Goal: Transaction & Acquisition: Purchase product/service

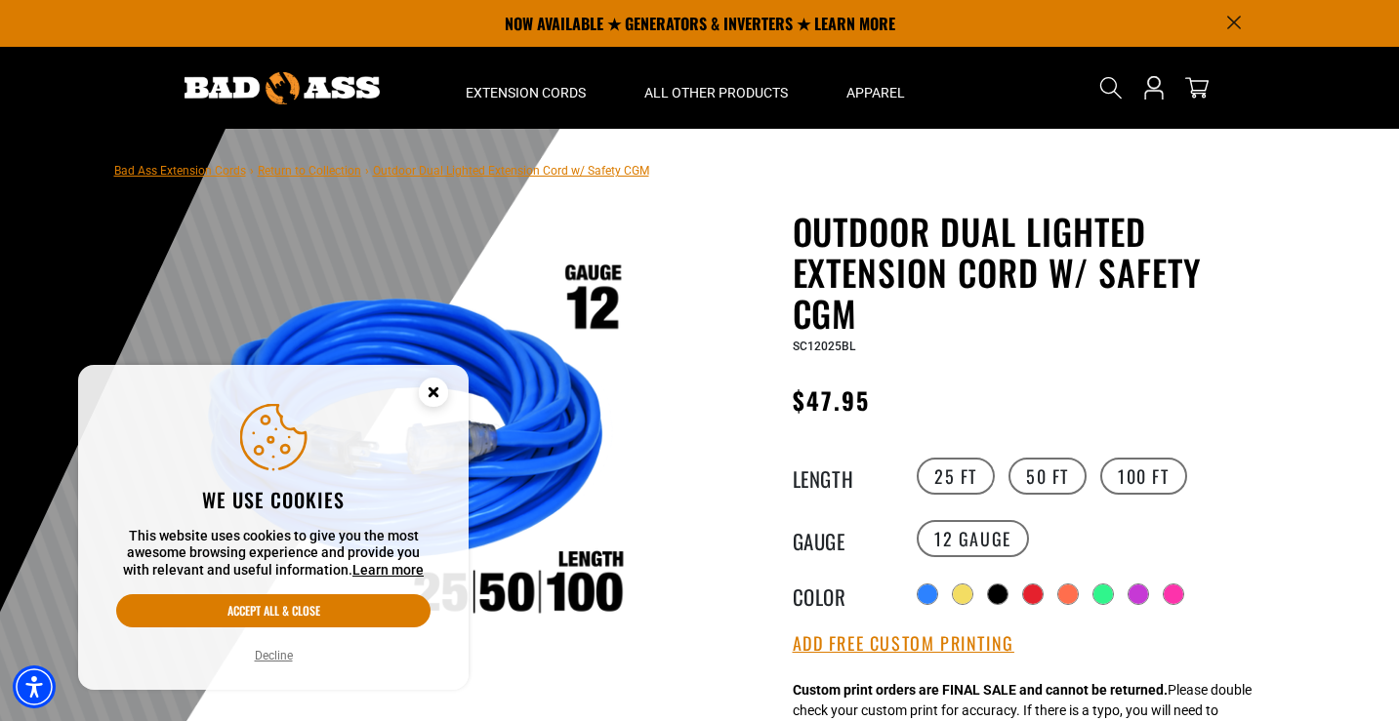
click at [432, 384] on circle "Close this option" at bounding box center [433, 392] width 29 height 29
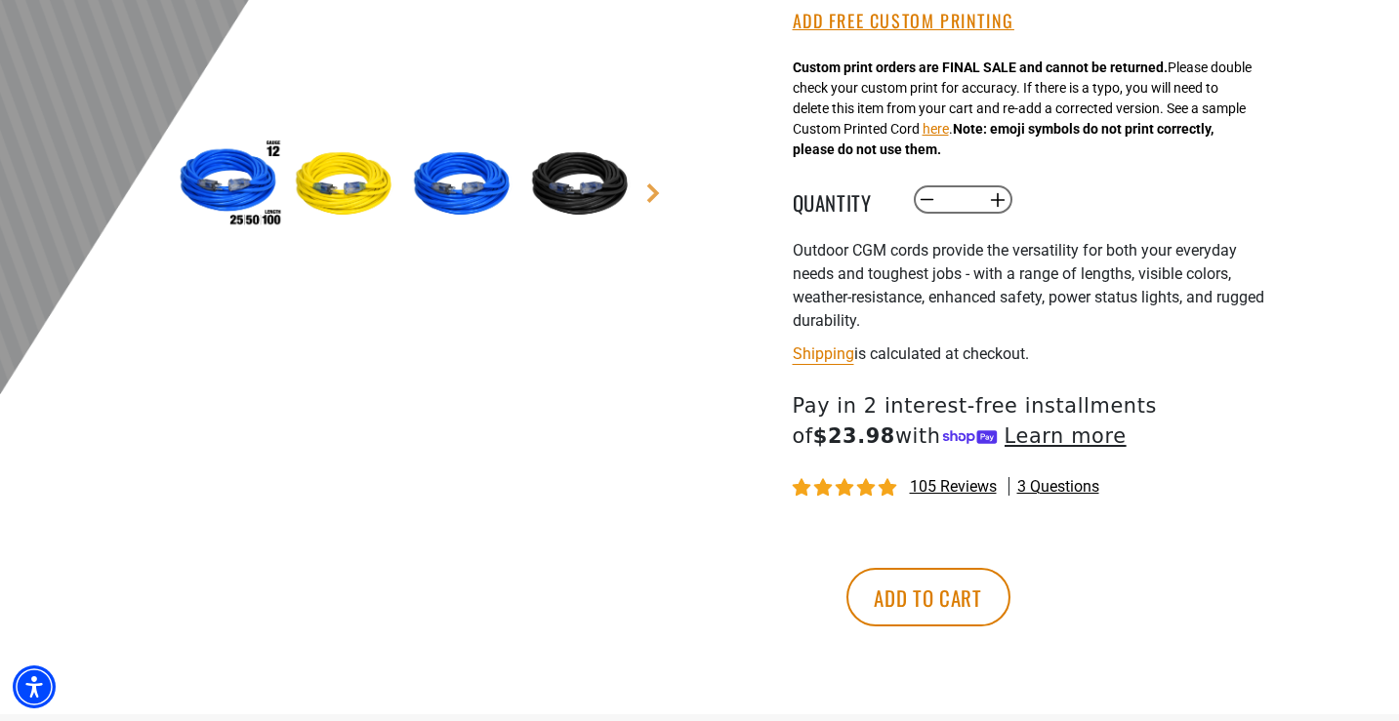
scroll to position [683, 0]
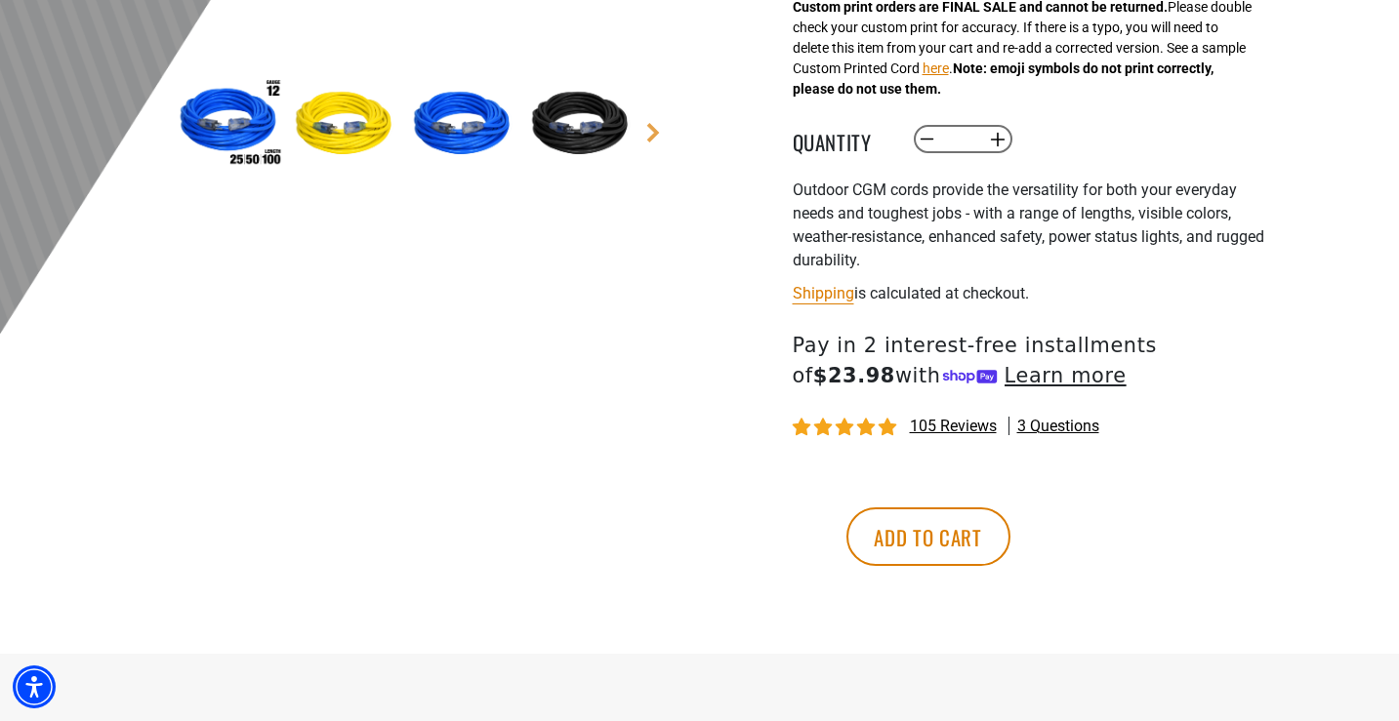
click at [314, 115] on img at bounding box center [346, 124] width 113 height 113
click at [331, 127] on img at bounding box center [346, 124] width 113 height 113
click at [458, 128] on img at bounding box center [464, 124] width 113 height 113
click at [656, 134] on link "Next" at bounding box center [653, 133] width 20 height 20
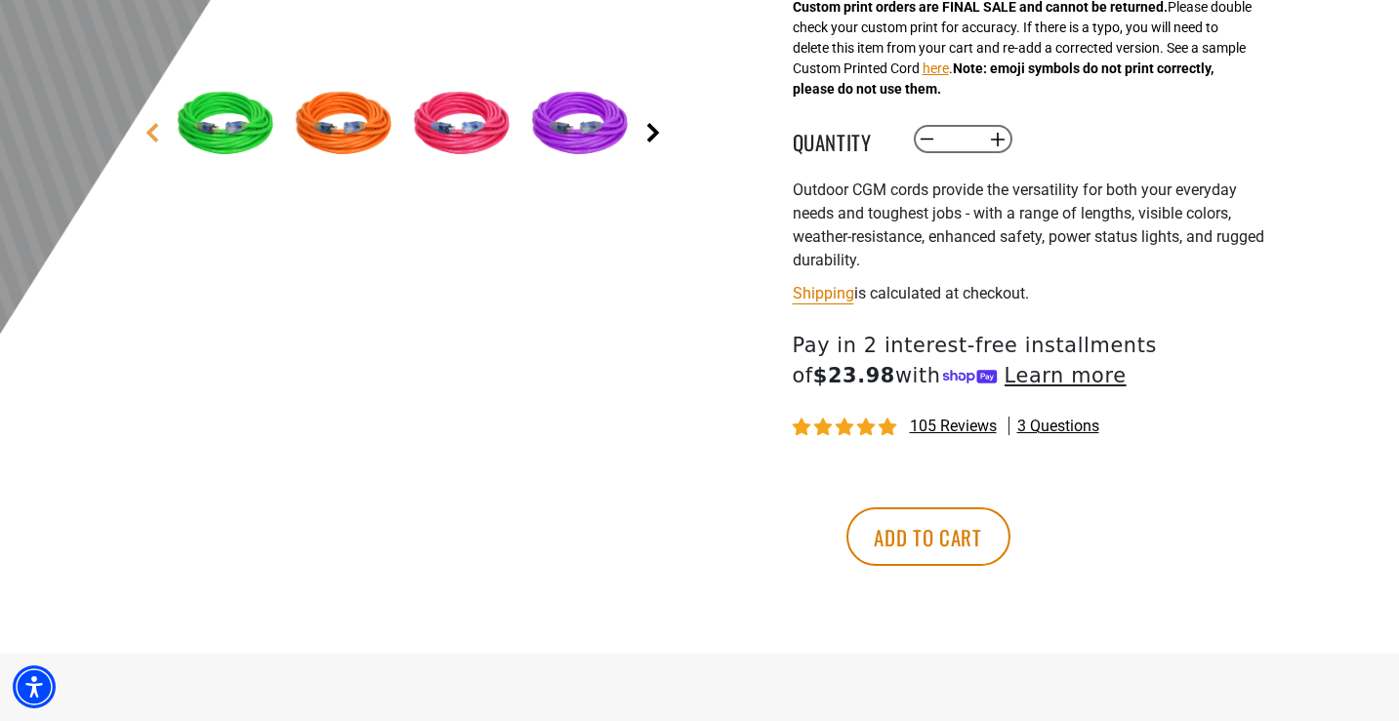
click at [656, 134] on link "Next" at bounding box center [653, 133] width 20 height 20
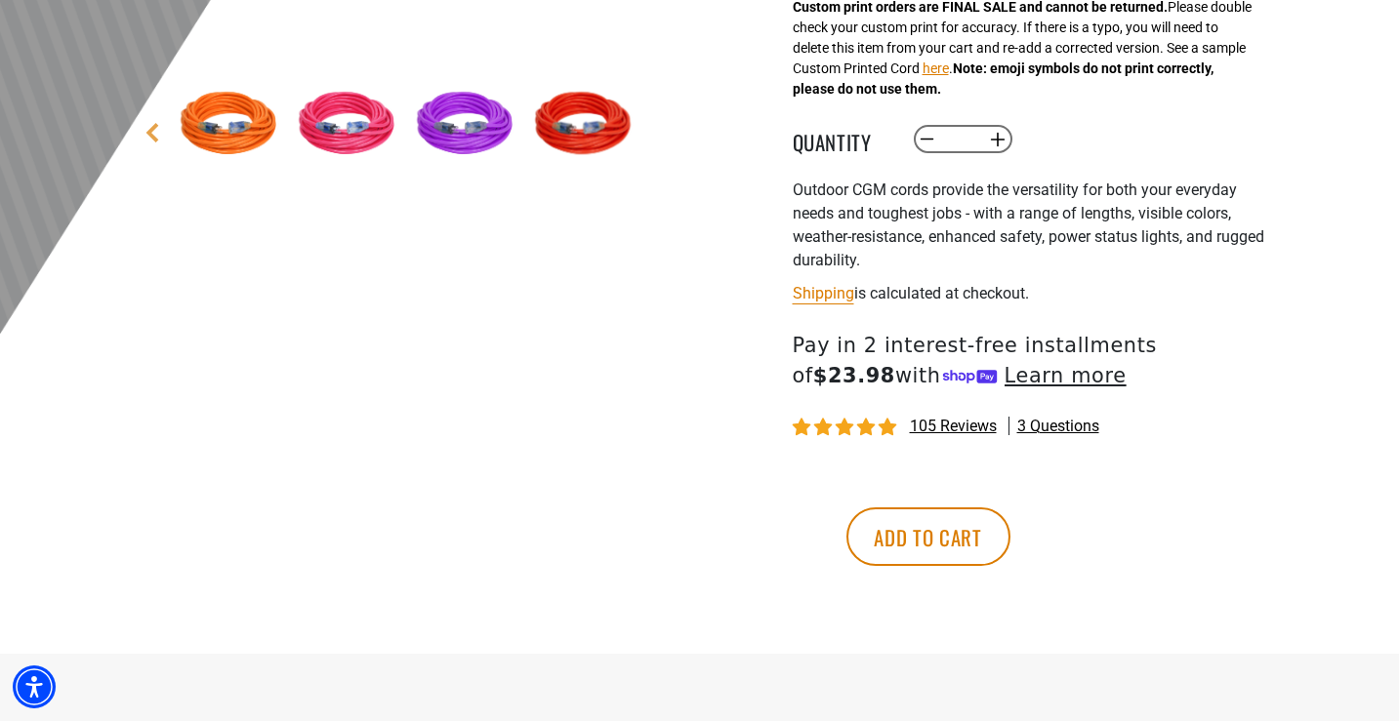
click at [512, 134] on img at bounding box center [467, 124] width 113 height 113
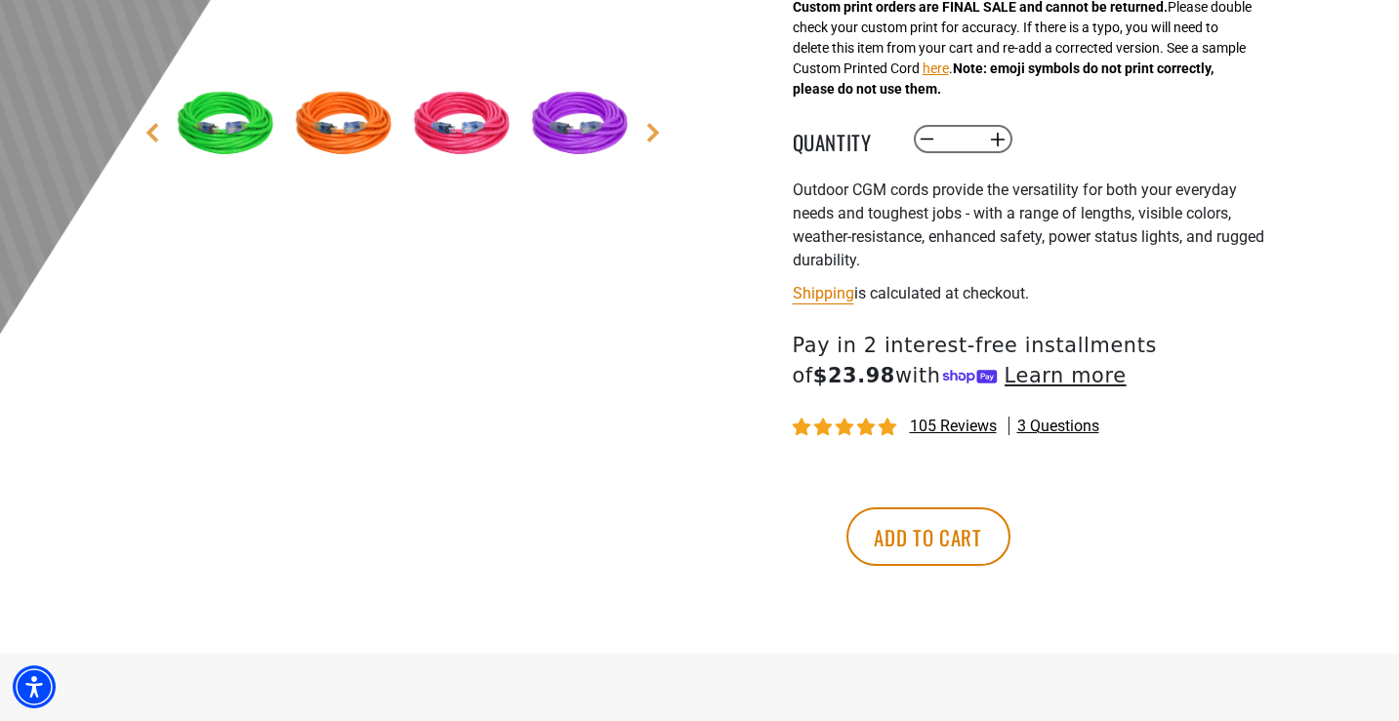
click at [551, 130] on img at bounding box center [582, 124] width 113 height 113
click at [559, 125] on img at bounding box center [582, 124] width 113 height 113
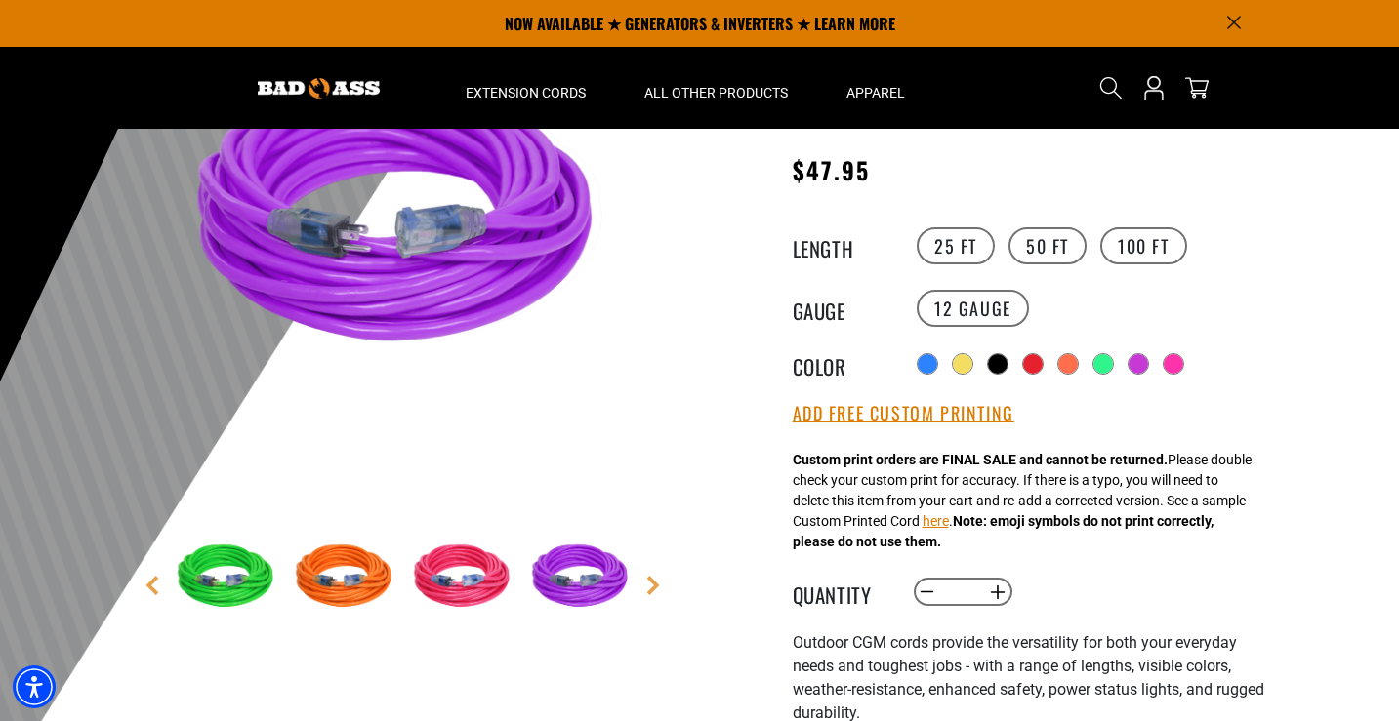
scroll to position [195, 0]
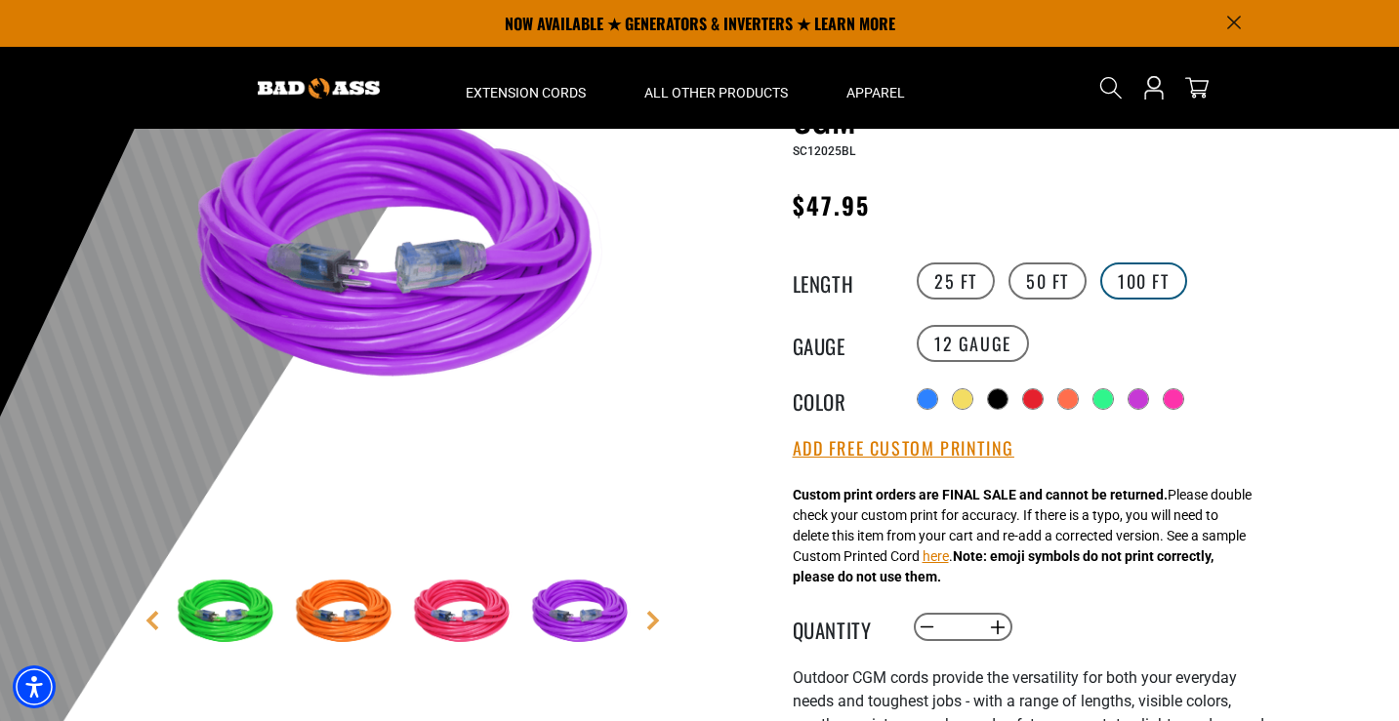
click at [1118, 280] on label "100 FT" at bounding box center [1143, 281] width 87 height 37
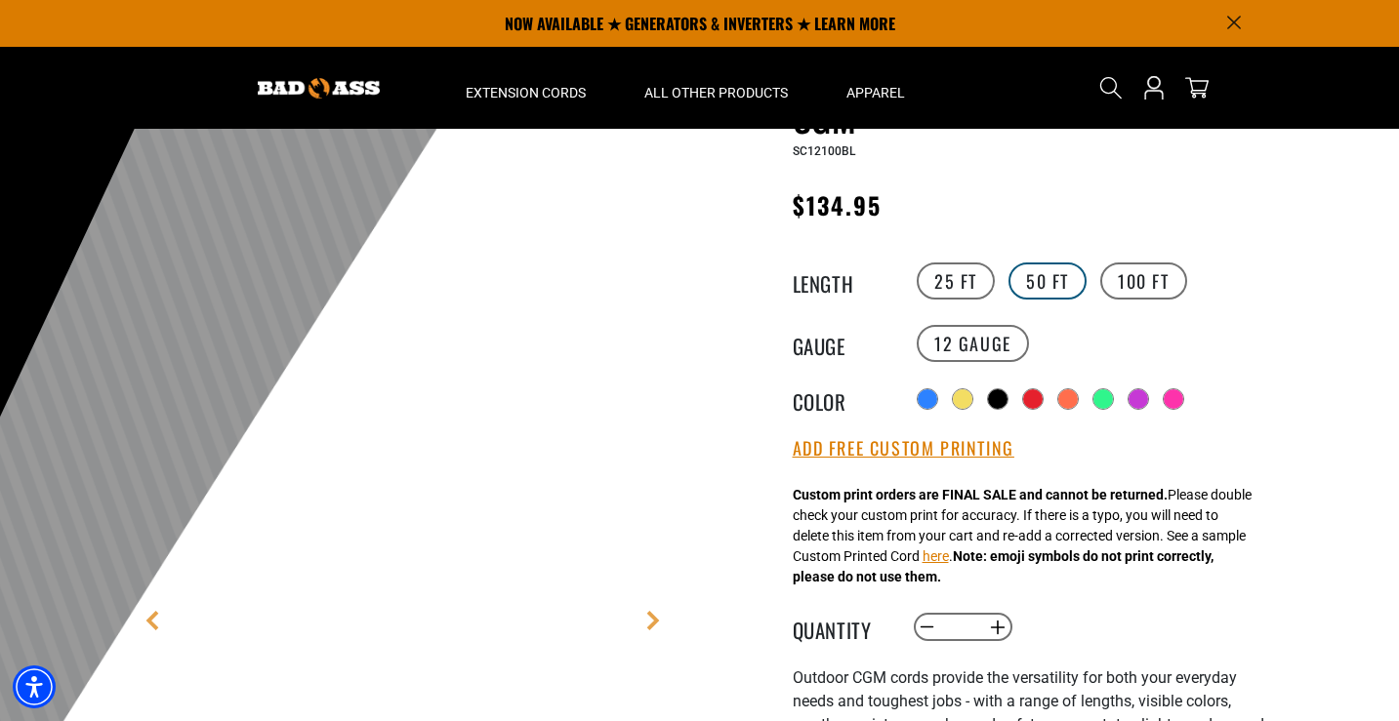
click at [1028, 287] on label "50 FT" at bounding box center [1047, 281] width 78 height 37
click at [953, 291] on label "25 FT" at bounding box center [956, 281] width 78 height 37
click at [1024, 283] on label "50 FT" at bounding box center [1047, 281] width 78 height 37
click at [1108, 281] on label "100 FT" at bounding box center [1143, 281] width 87 height 37
